Goal: Task Accomplishment & Management: Manage account settings

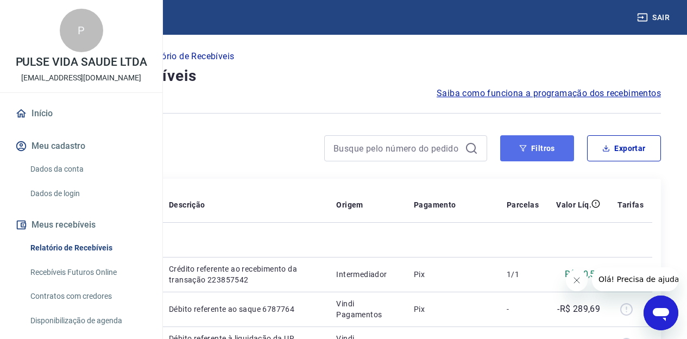
click at [529, 152] on button "Filtros" at bounding box center [537, 148] width 74 height 26
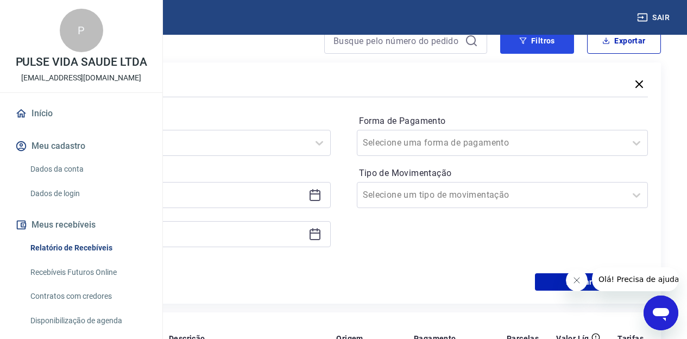
scroll to position [109, 0]
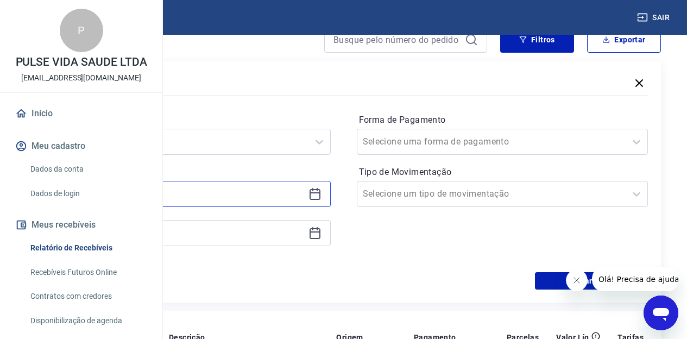
click at [304, 197] on input at bounding box center [176, 194] width 256 height 16
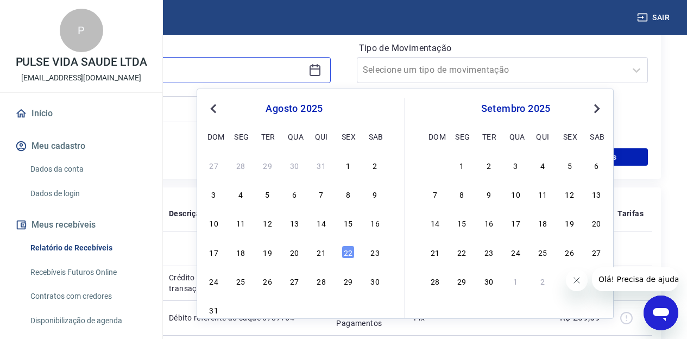
scroll to position [272, 0]
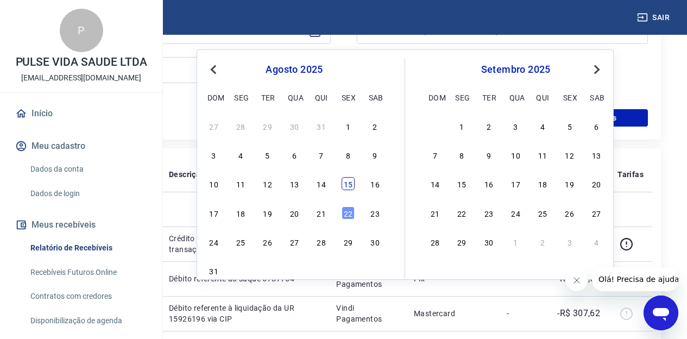
click at [345, 181] on div "15" at bounding box center [348, 183] width 13 height 13
type input "[DATE]"
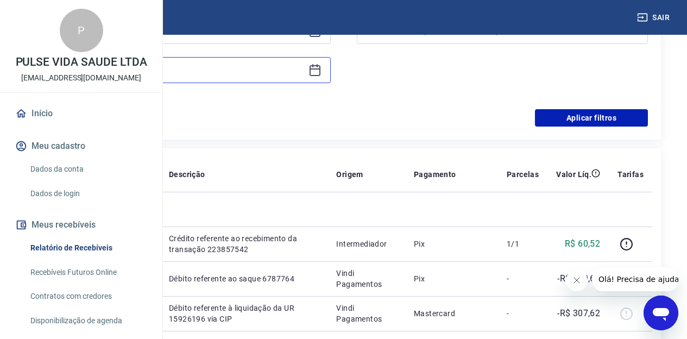
click at [294, 62] on input at bounding box center [176, 70] width 256 height 16
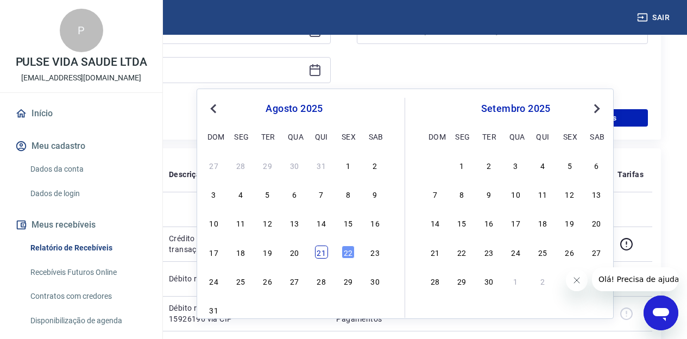
click at [321, 254] on div "21" at bounding box center [321, 251] width 13 height 13
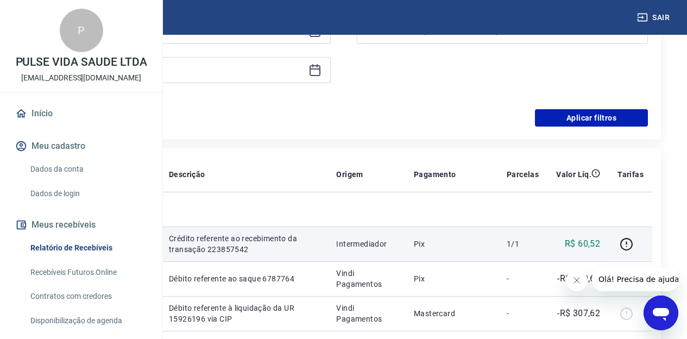
type input "[DATE]"
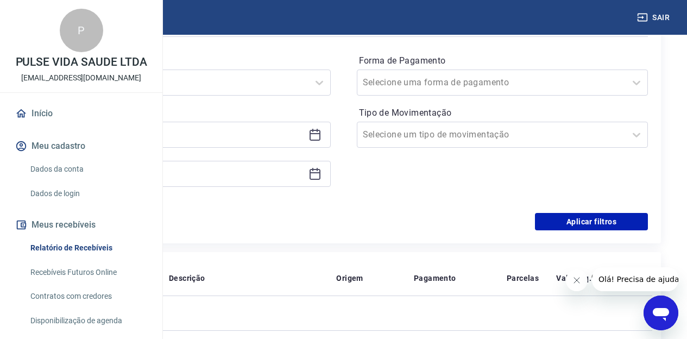
scroll to position [163, 0]
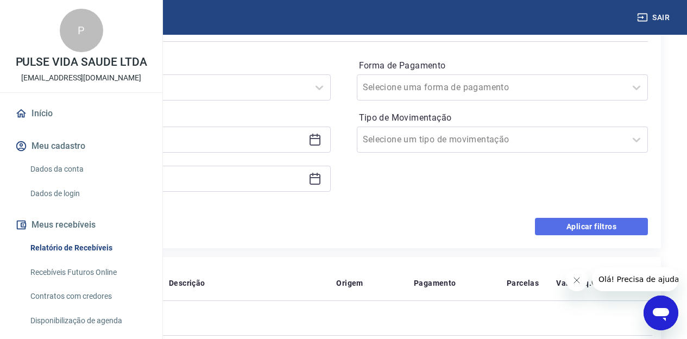
click at [595, 223] on button "Aplicar filtros" at bounding box center [591, 226] width 113 height 17
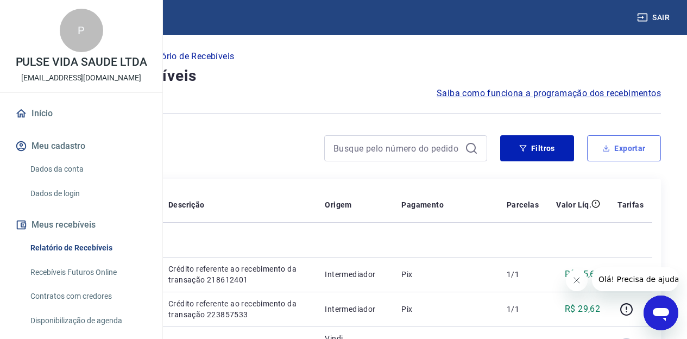
click at [621, 145] on button "Exportar" at bounding box center [624, 148] width 74 height 26
type input "[DATE]"
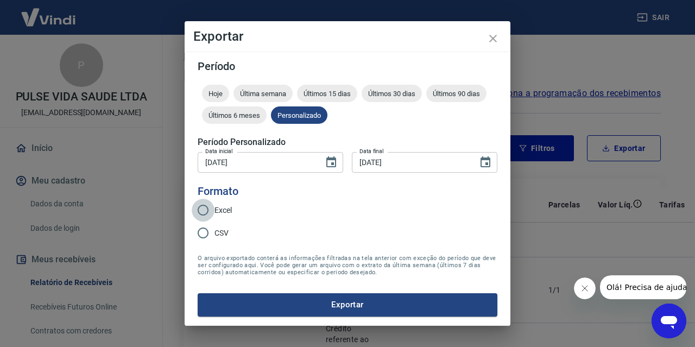
click at [213, 209] on input "Excel" at bounding box center [203, 210] width 23 height 23
radio input "true"
click at [308, 302] on button "Exportar" at bounding box center [348, 304] width 300 height 23
